Goal: Information Seeking & Learning: Learn about a topic

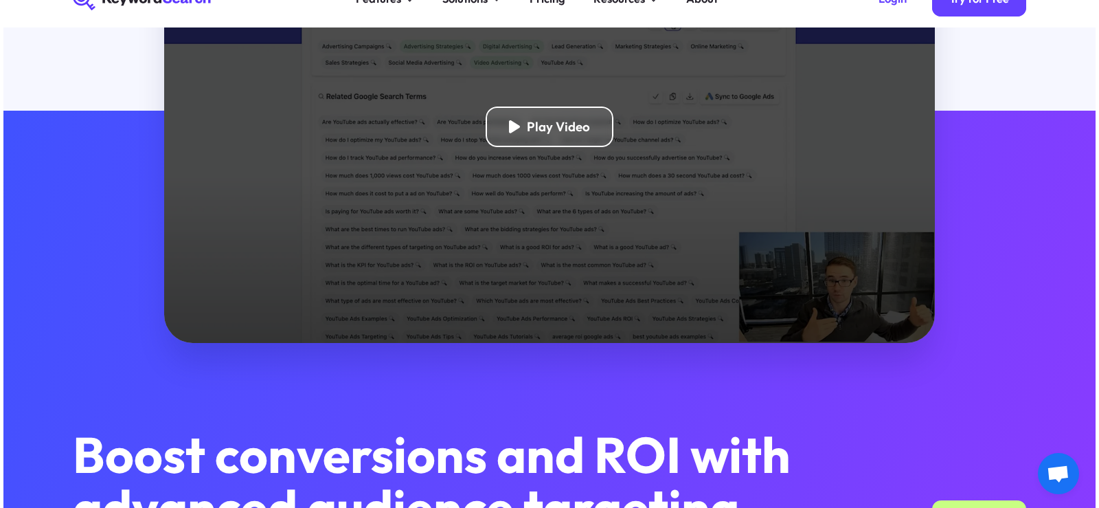
scroll to position [550, 0]
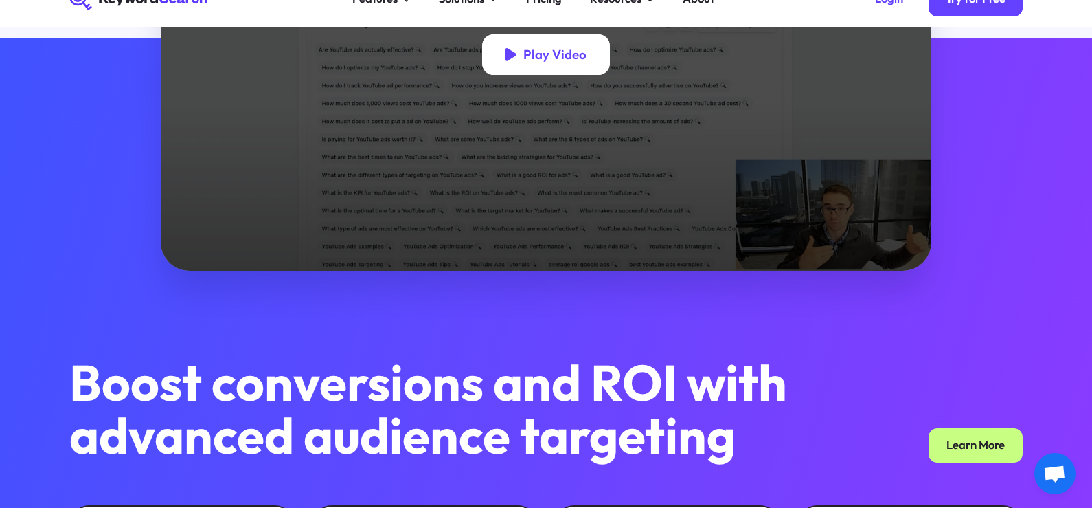
click at [536, 59] on div "Play Video" at bounding box center [554, 55] width 63 height 16
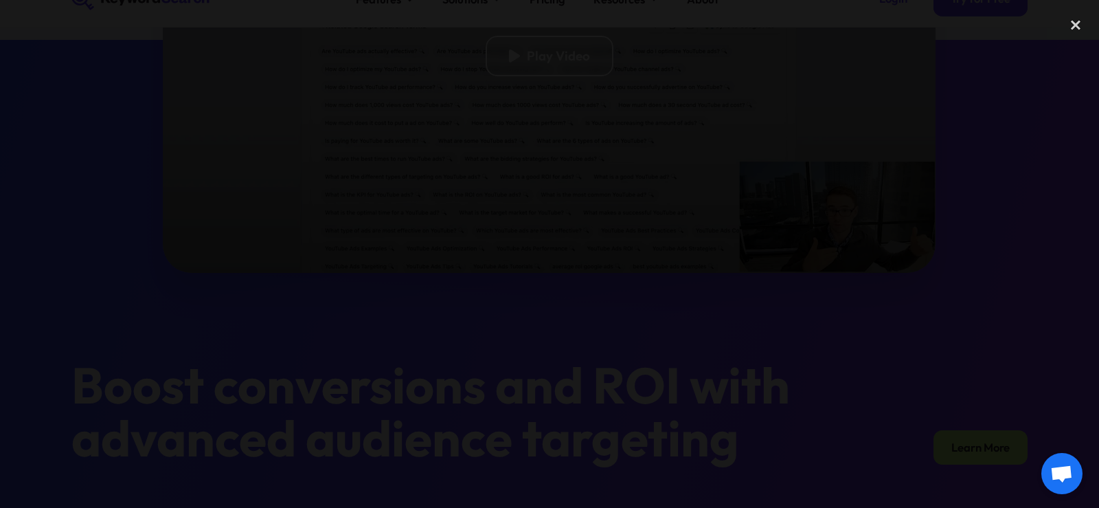
click at [1072, 222] on div "next image" at bounding box center [1075, 253] width 47 height 487
click at [994, 165] on div at bounding box center [549, 253] width 1099 height 487
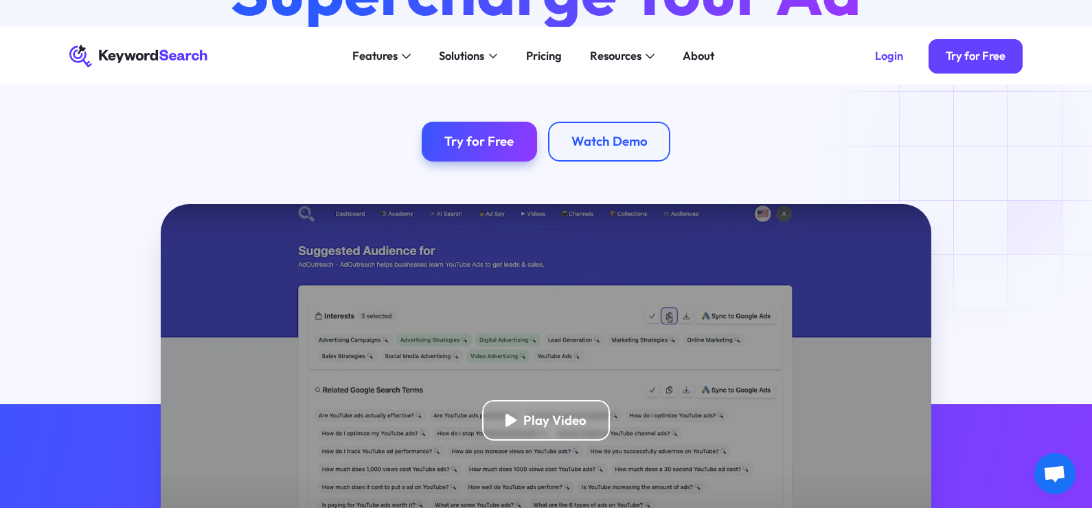
scroll to position [0, 0]
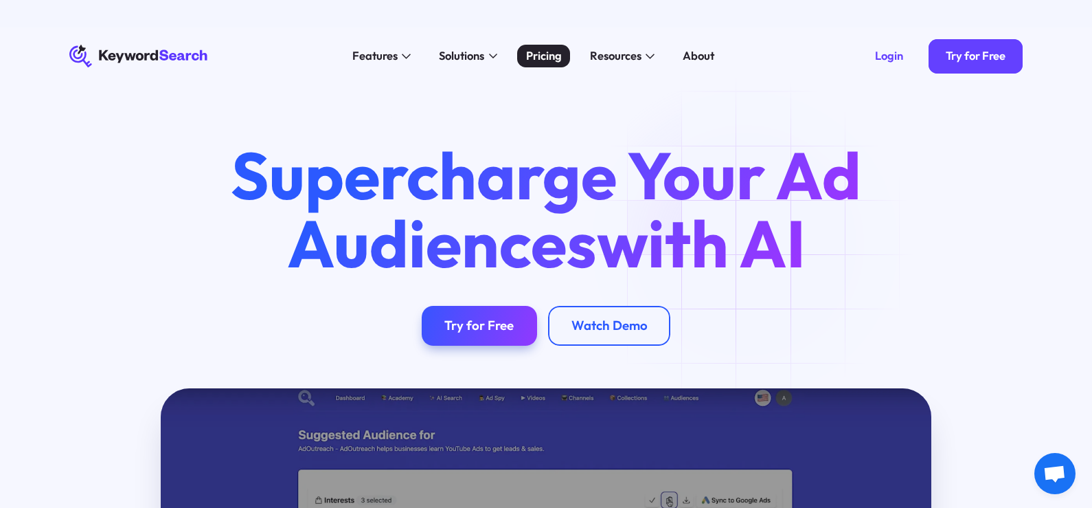
click at [543, 50] on div "Pricing" at bounding box center [544, 55] width 36 height 17
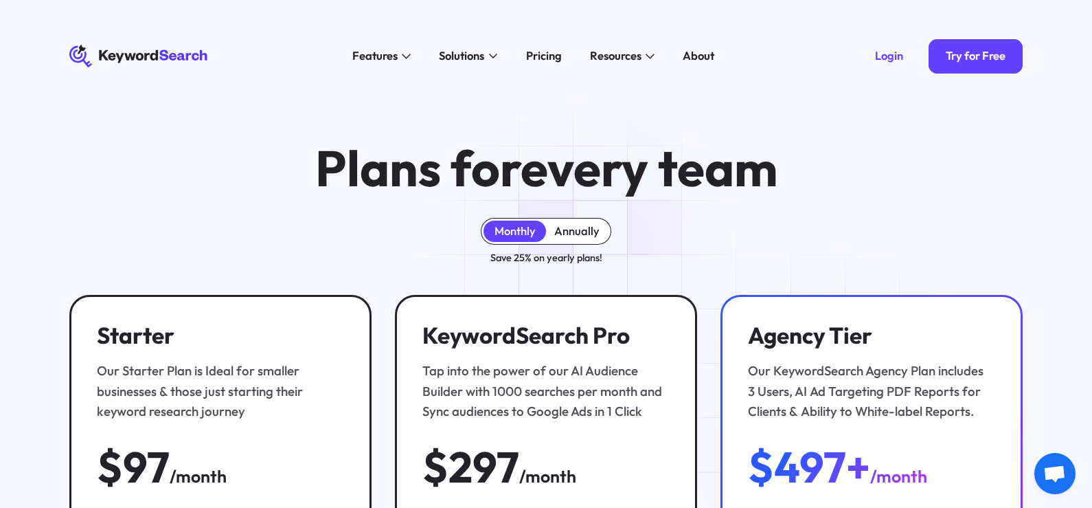
click at [585, 234] on div "Annually" at bounding box center [576, 231] width 45 height 14
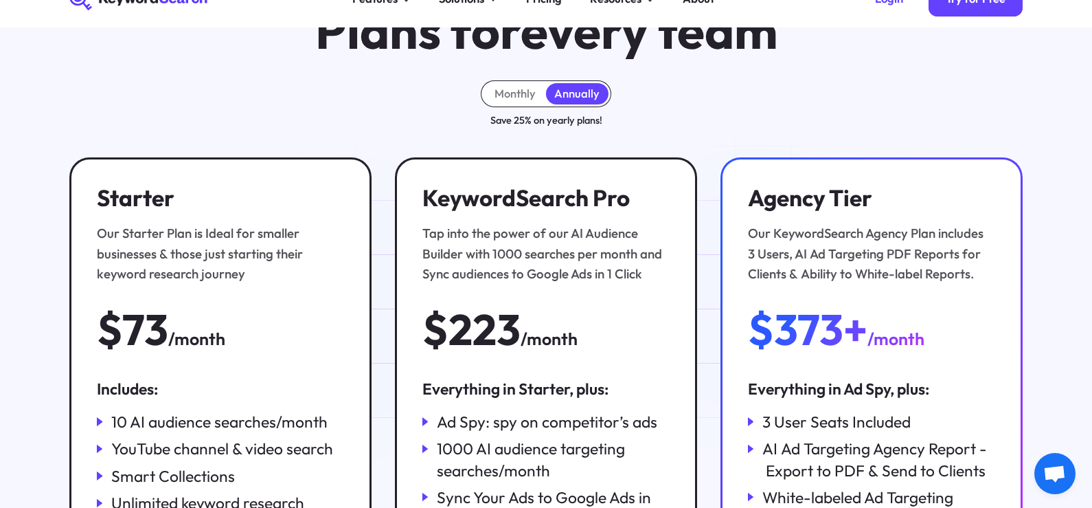
scroll to position [275, 0]
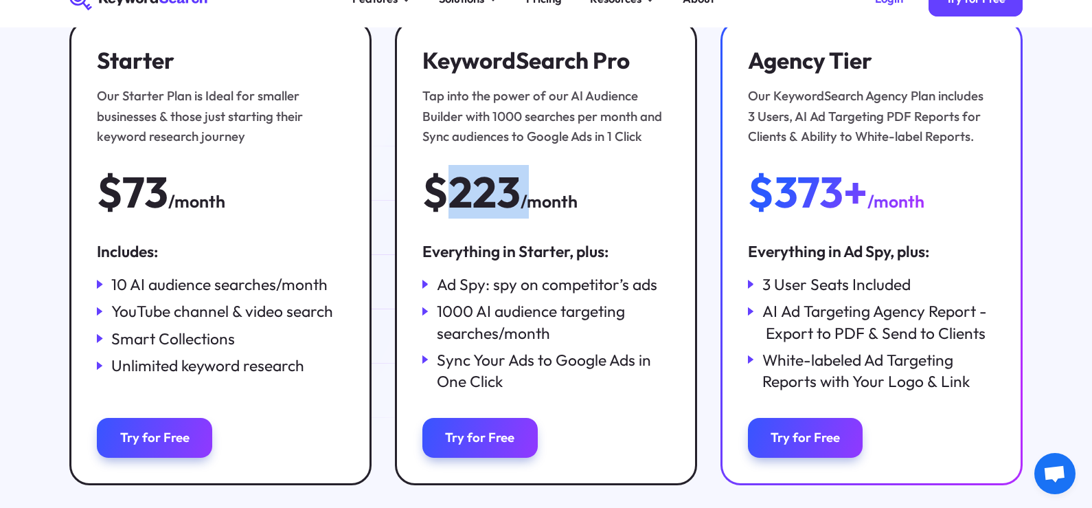
drag, startPoint x: 455, startPoint y: 189, endPoint x: 521, endPoint y: 190, distance: 66.6
click at [521, 190] on div "$223 /month" at bounding box center [499, 192] width 155 height 46
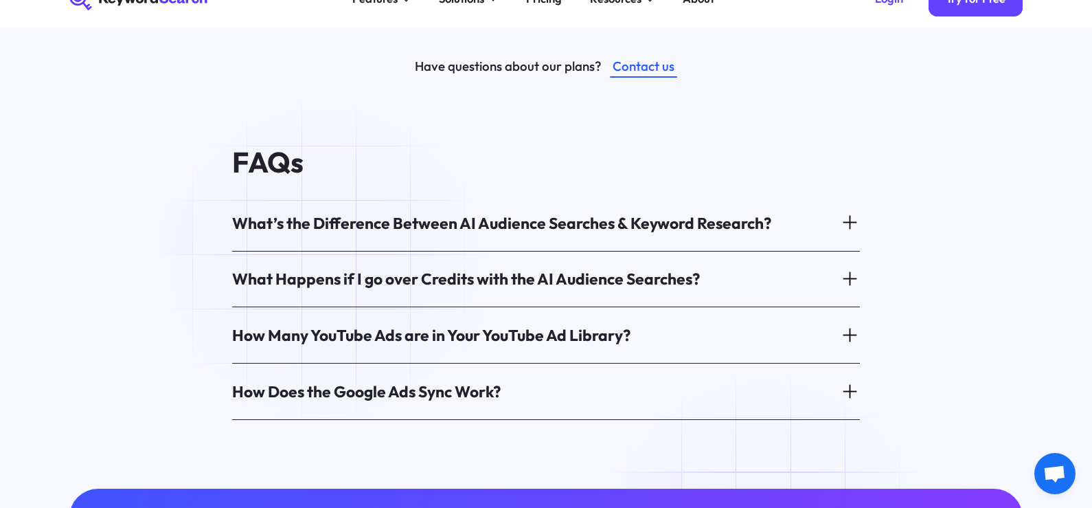
scroll to position [756, 0]
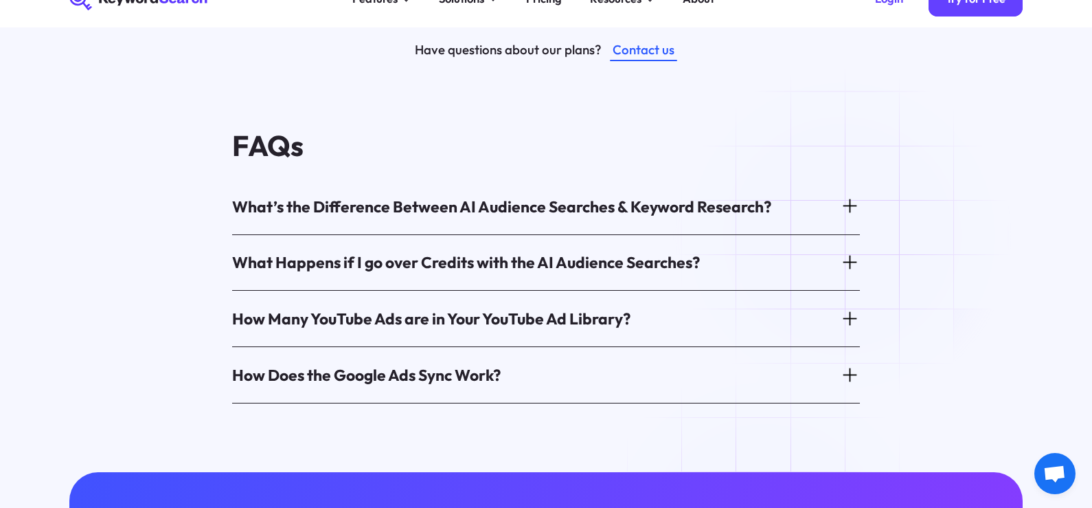
click at [848, 206] on icon at bounding box center [850, 206] width 14 height 0
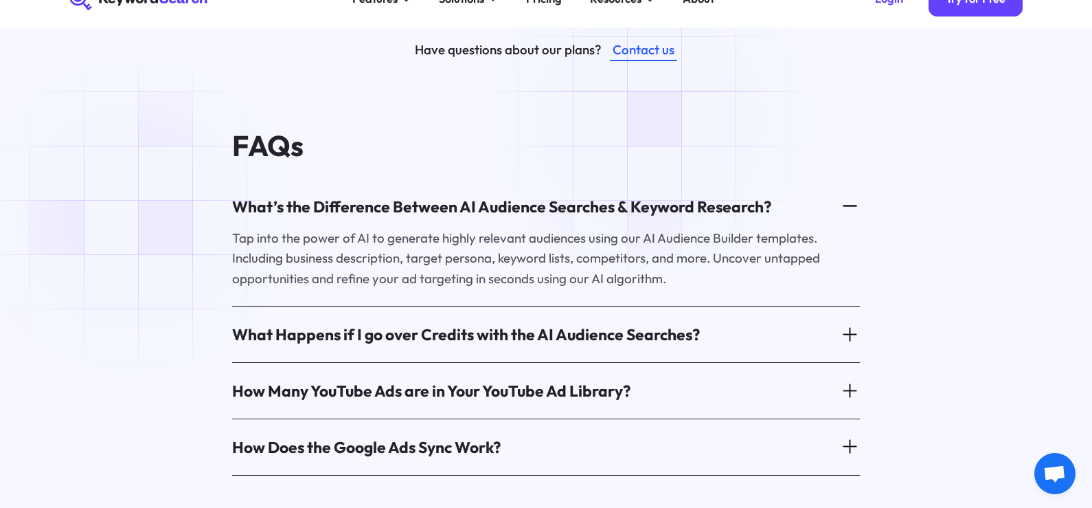
scroll to position [824, 0]
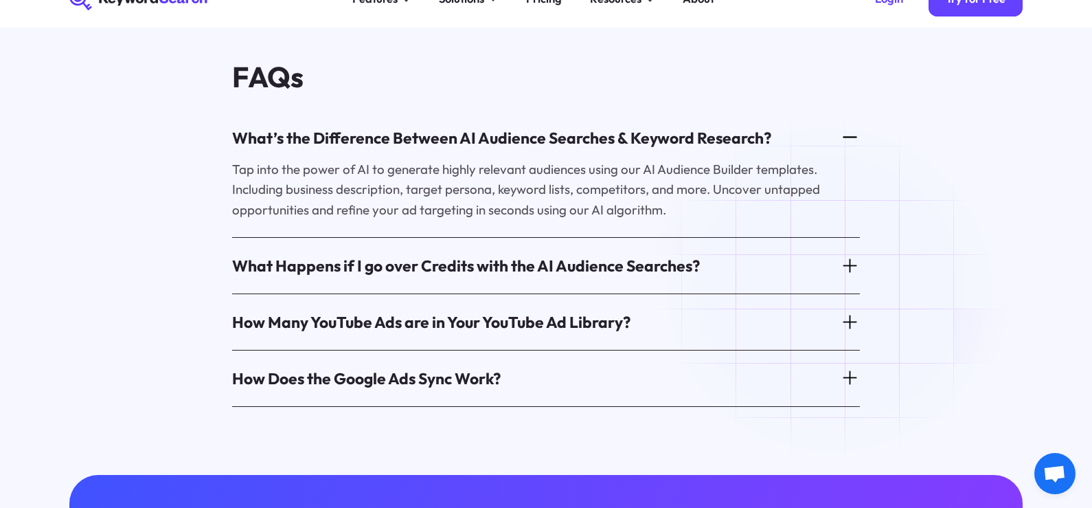
click at [846, 265] on icon at bounding box center [850, 265] width 14 height 0
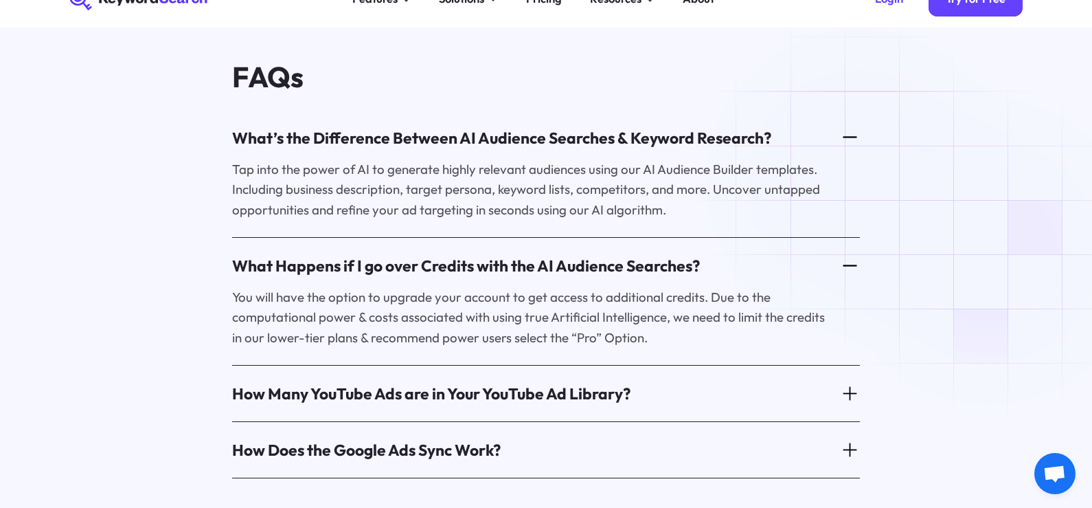
click at [995, 224] on div "FAQs What’s the Difference Between AI Audience Searches & Keyword Research? Tap…" at bounding box center [546, 269] width 999 height 417
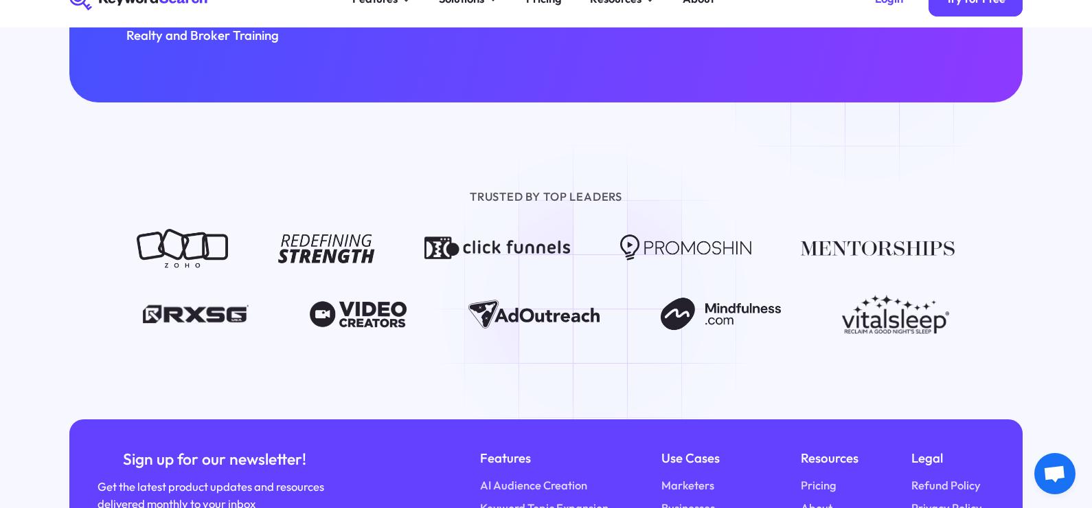
scroll to position [1855, 0]
